Goal: Transaction & Acquisition: Purchase product/service

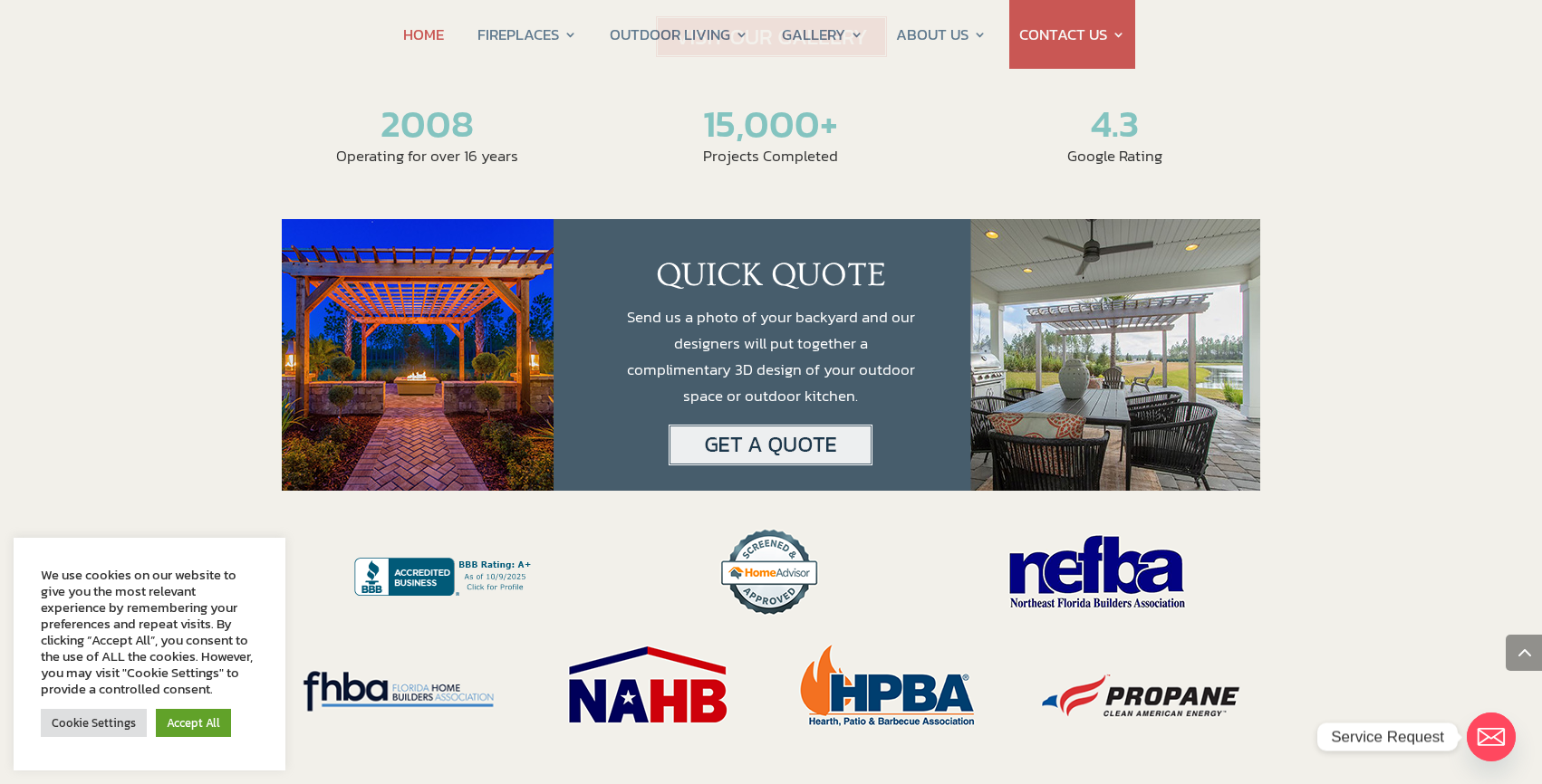
scroll to position [3369, 0]
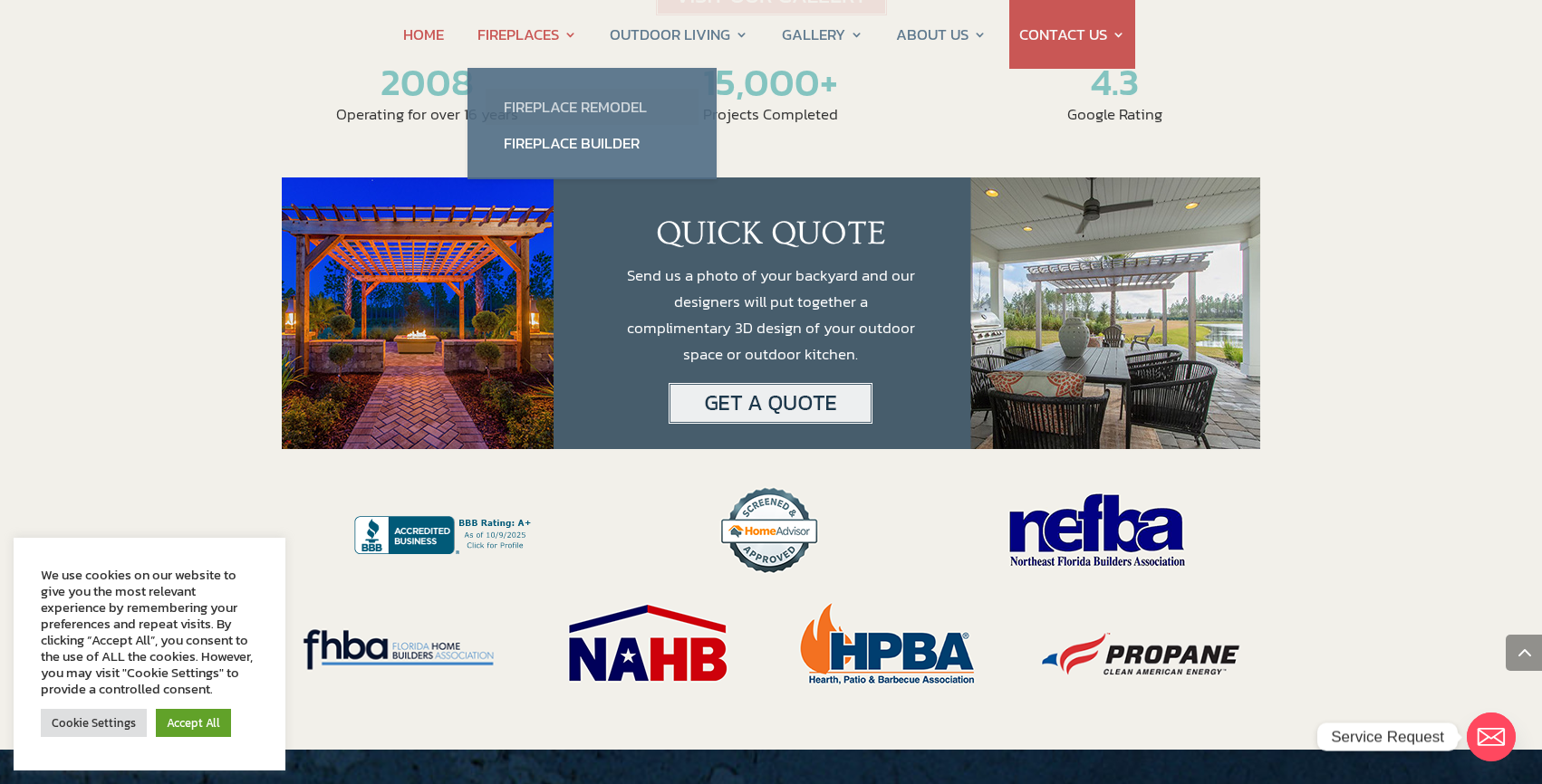
click at [549, 115] on link "Fireplace Remodel" at bounding box center [591, 107] width 212 height 37
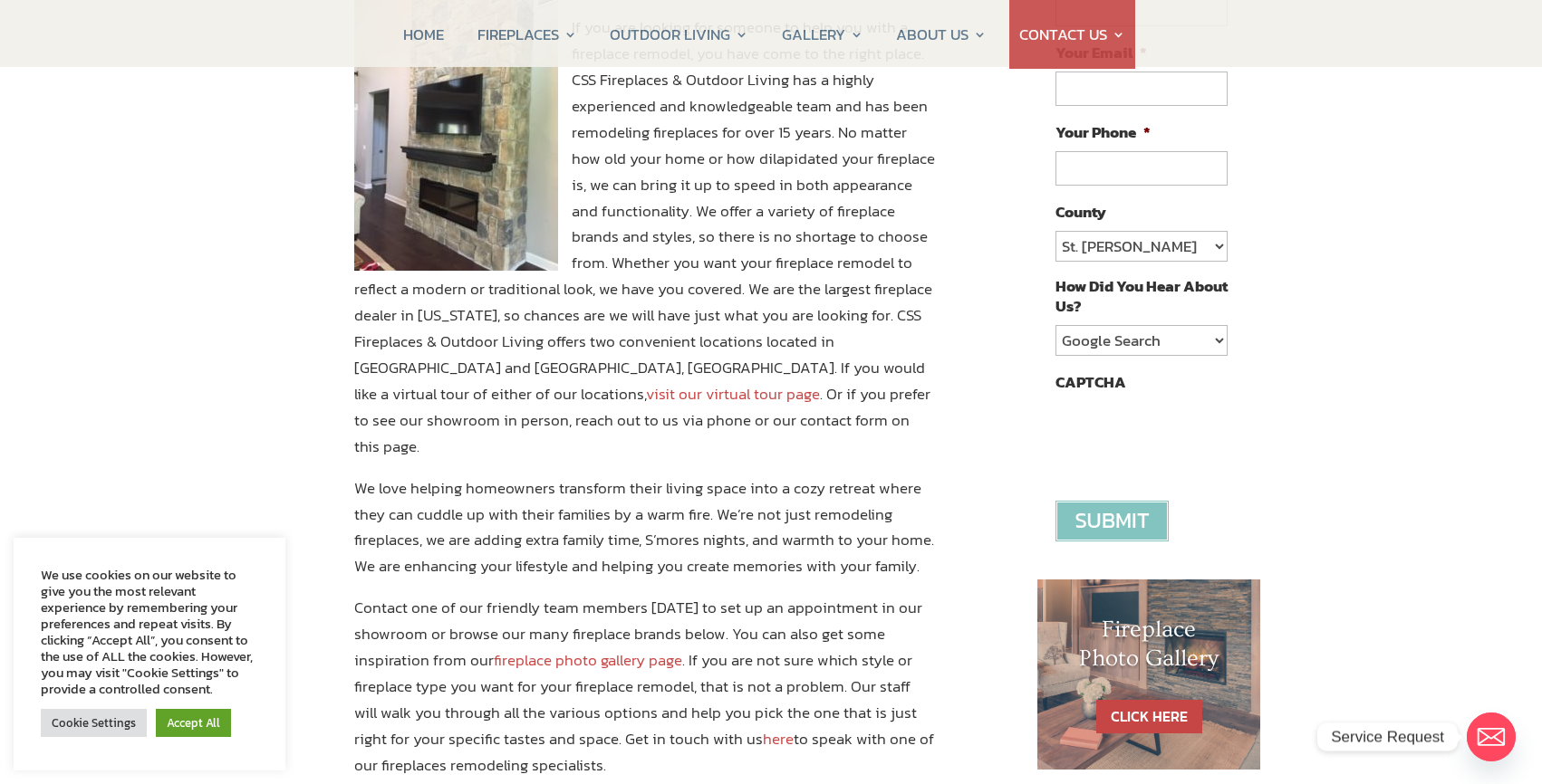
scroll to position [331, 0]
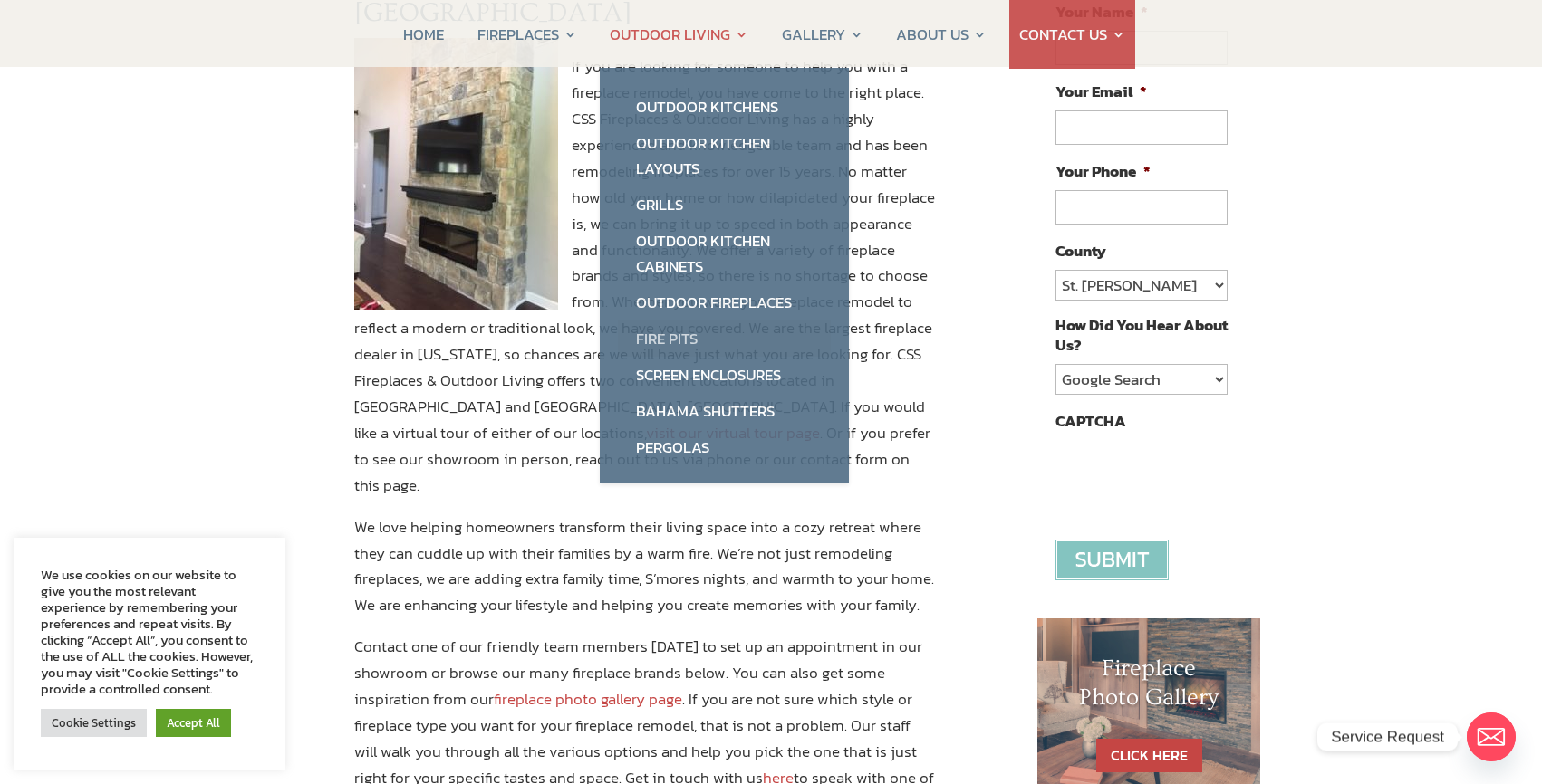
click at [685, 334] on link "Fire Pits" at bounding box center [723, 339] width 212 height 37
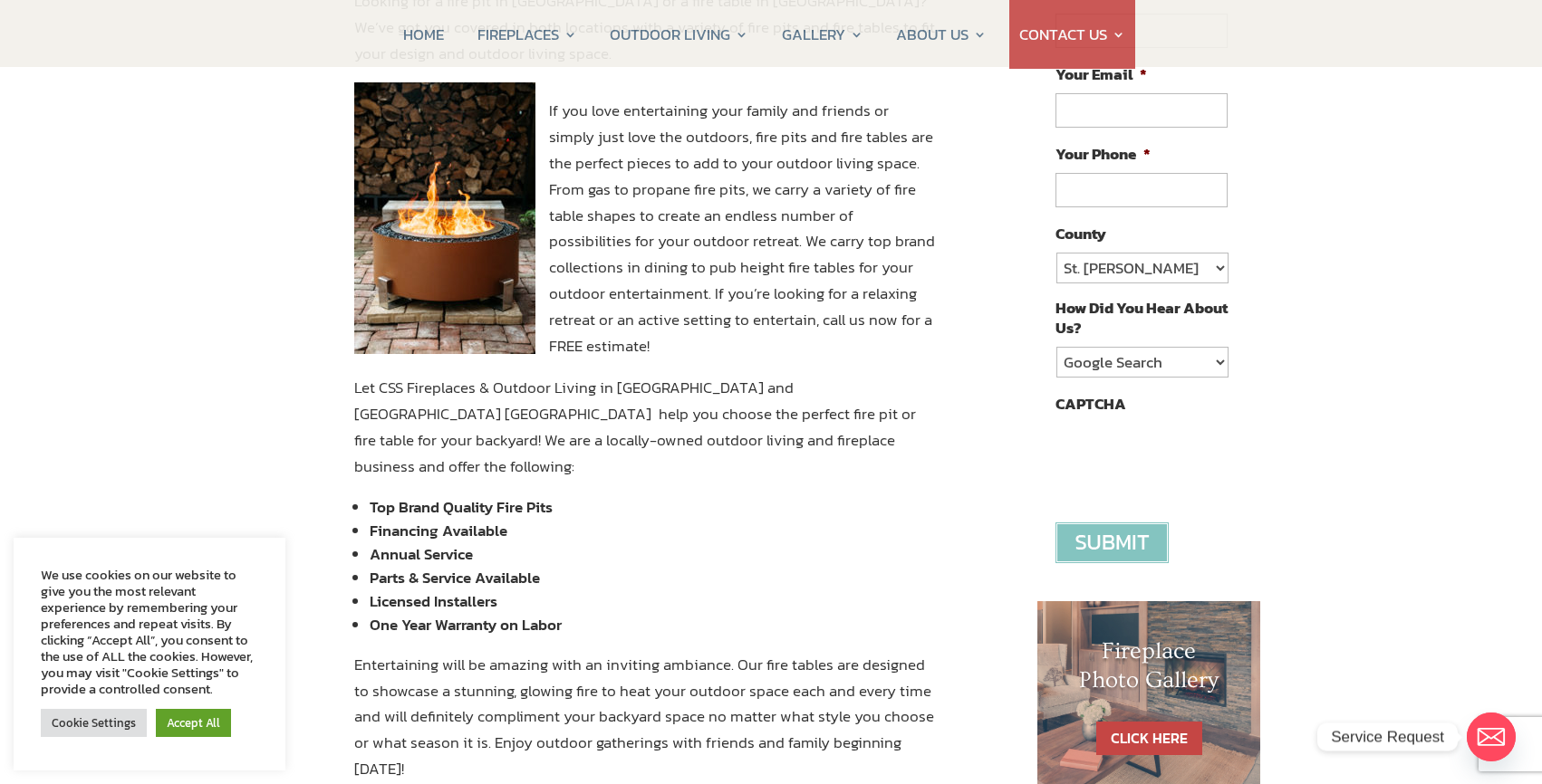
scroll to position [360, 0]
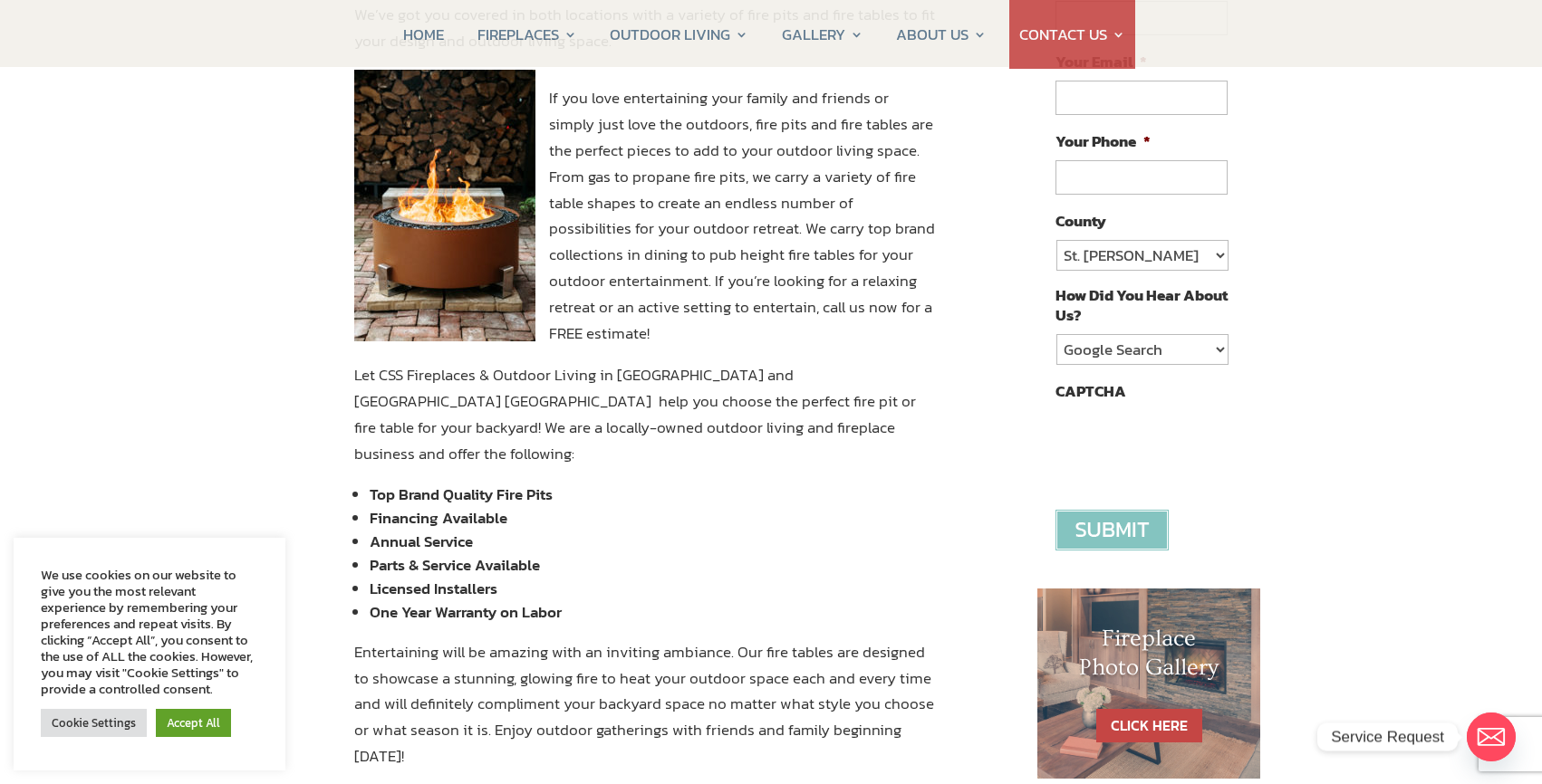
click at [497, 507] on li "Financing Available" at bounding box center [652, 518] width 566 height 24
click at [496, 483] on li "Top Brand Quality Fire Pits" at bounding box center [652, 495] width 566 height 24
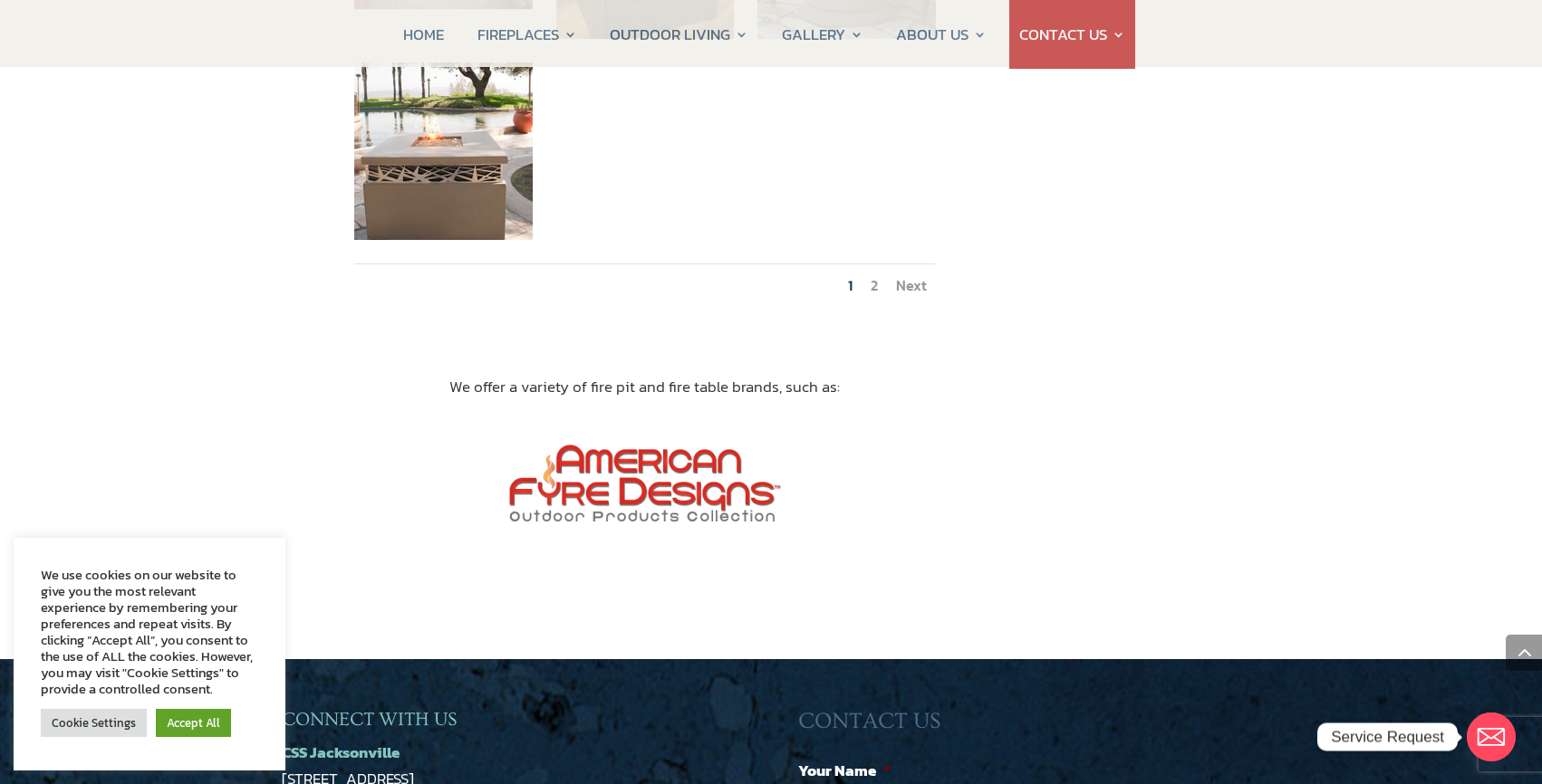
scroll to position [2267, 0]
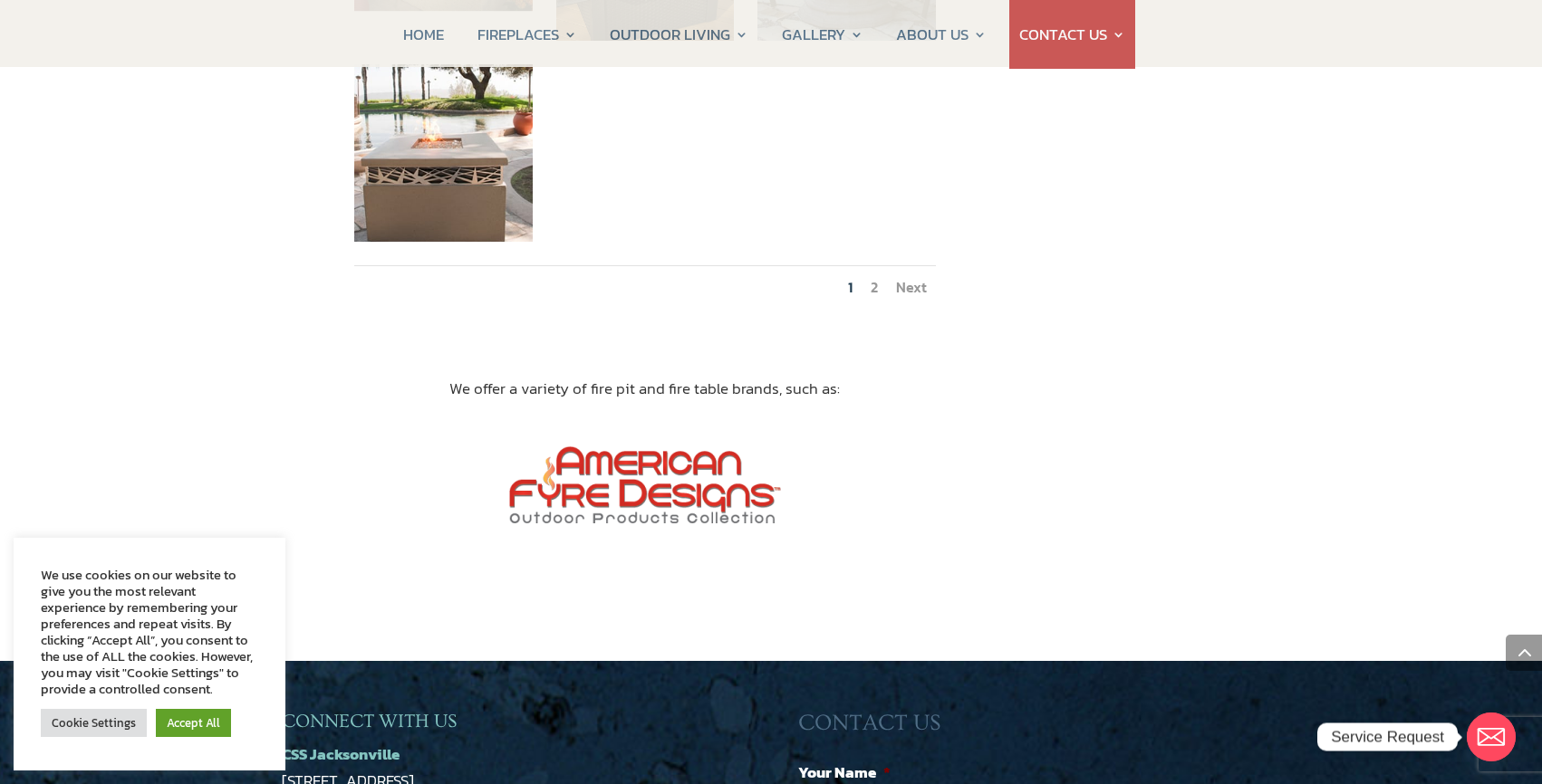
click at [857, 267] on li "1" at bounding box center [850, 287] width 23 height 41
click at [870, 276] on link "2" at bounding box center [873, 287] width 7 height 22
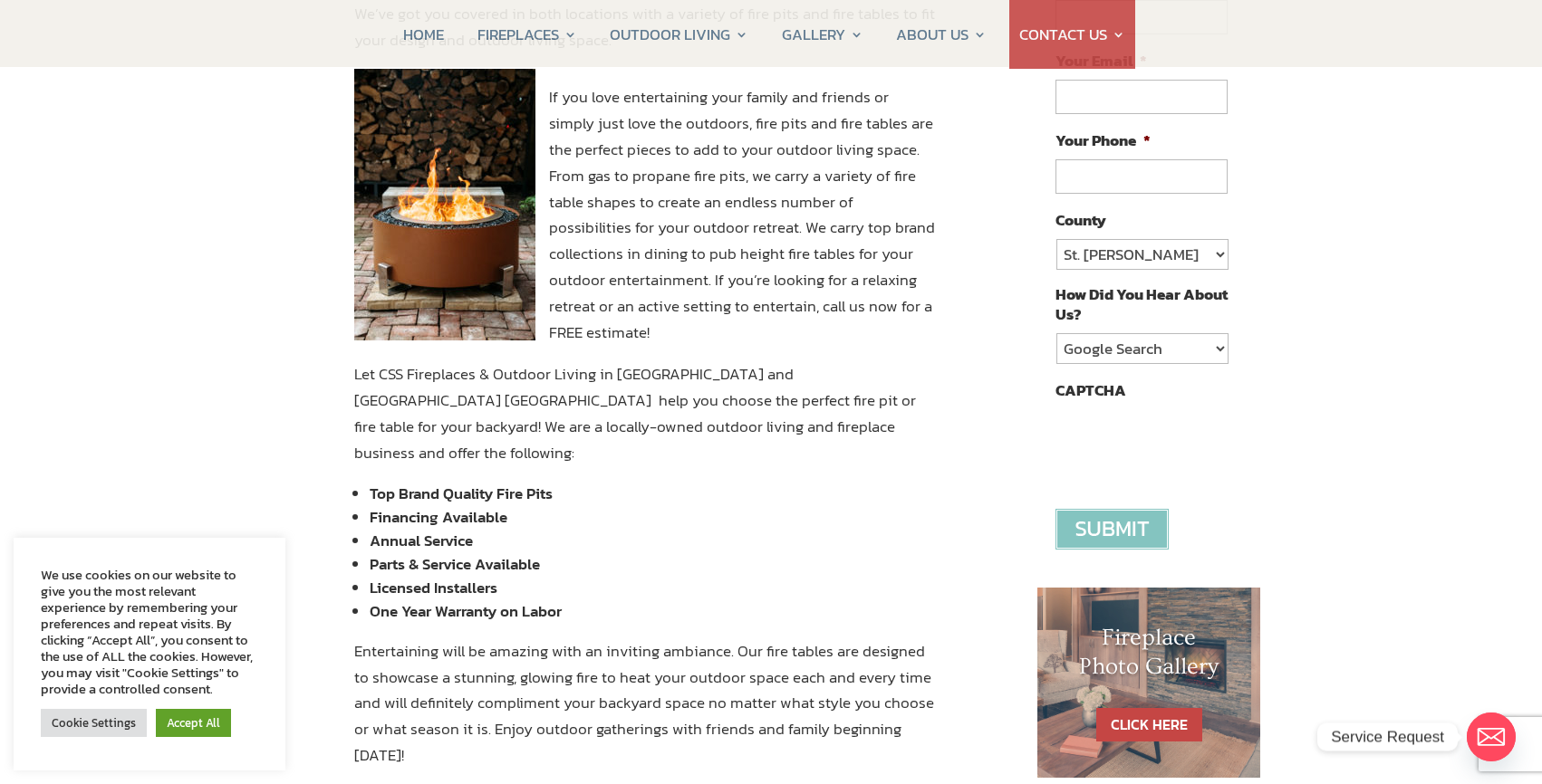
scroll to position [0, 0]
